Goal: Register for event/course

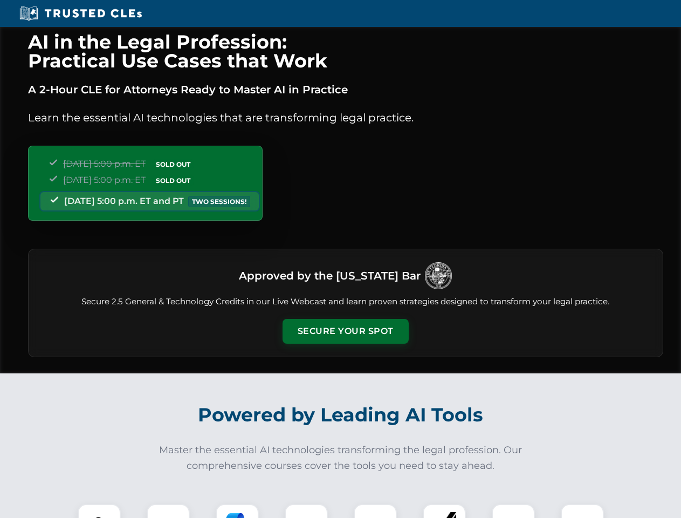
click at [345, 331] on button "Secure Your Spot" at bounding box center [346, 331] width 126 height 25
click at [99, 511] on img at bounding box center [99, 525] width 31 height 31
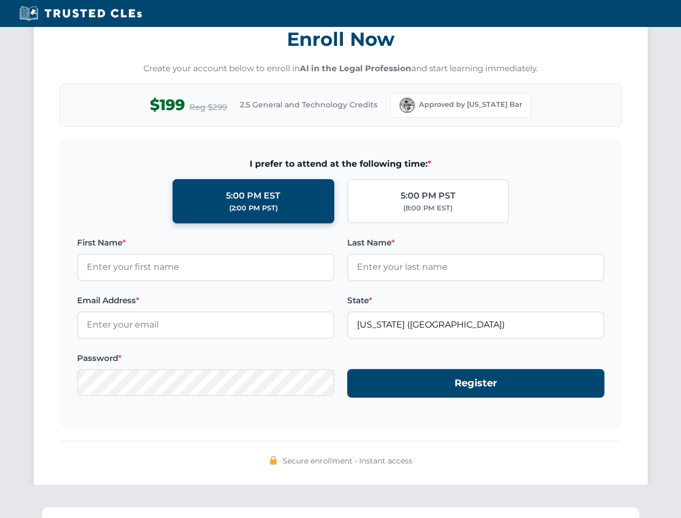
scroll to position [1059, 0]
